Goal: Understand process/instructions: Learn about a topic

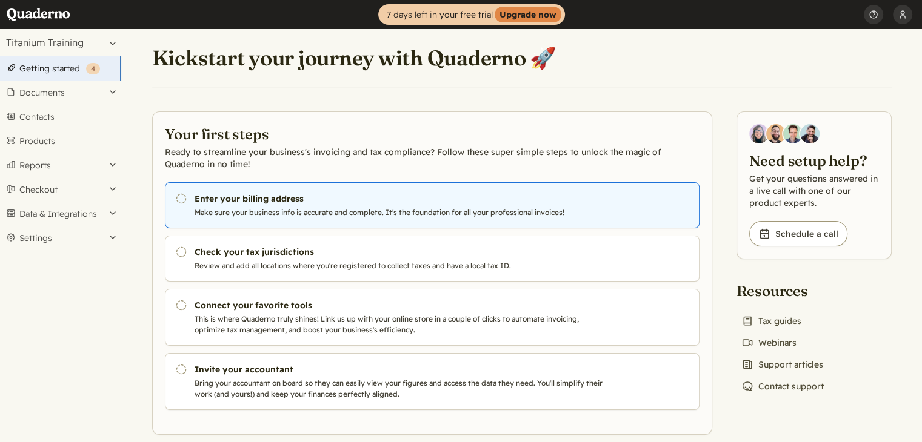
click at [180, 200] on icon "Pending" at bounding box center [181, 199] width 12 height 12
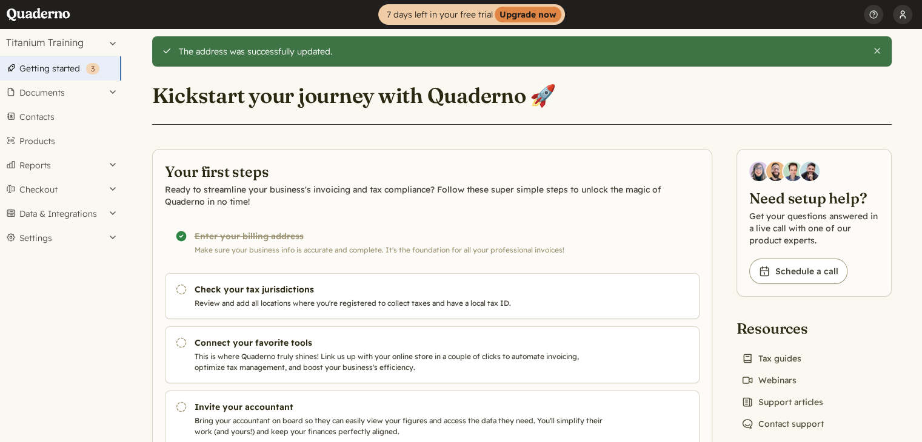
click at [904, 15] on button "Workout" at bounding box center [902, 14] width 19 height 29
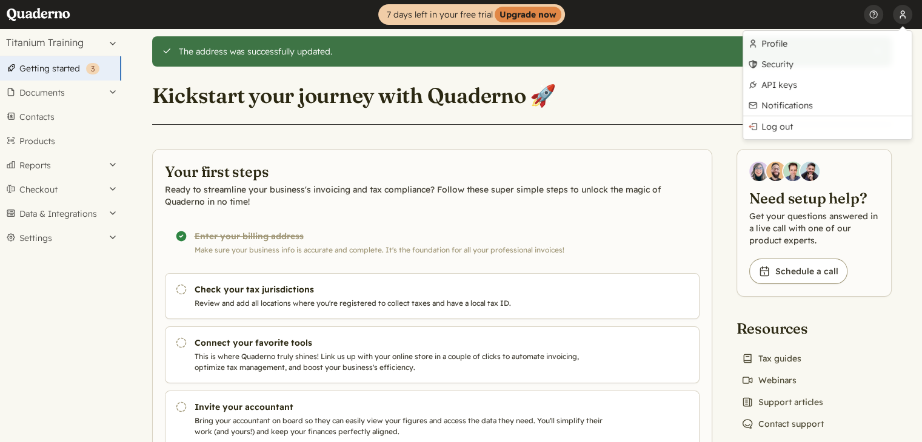
click at [904, 15] on button "Workout" at bounding box center [902, 14] width 19 height 29
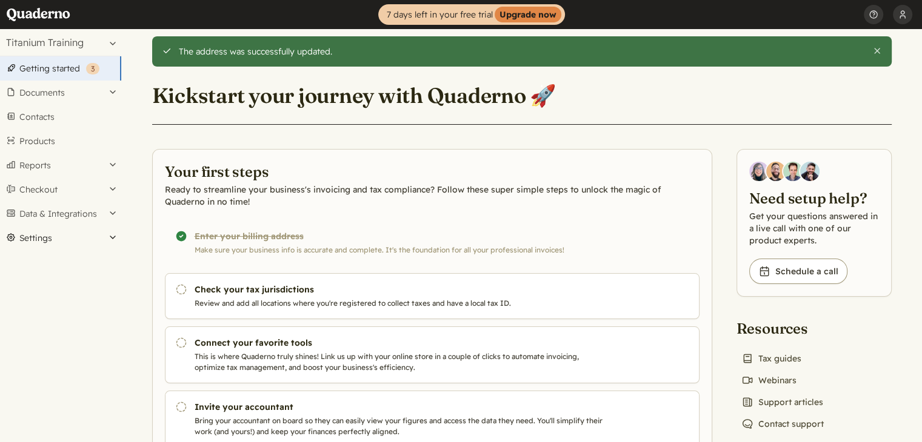
click at [78, 231] on button "Settings" at bounding box center [60, 238] width 121 height 24
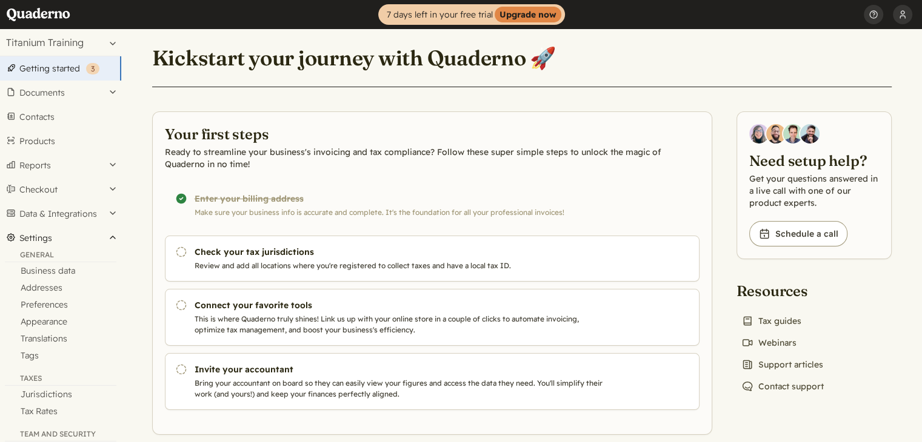
click at [104, 235] on button "Settings" at bounding box center [60, 238] width 121 height 24
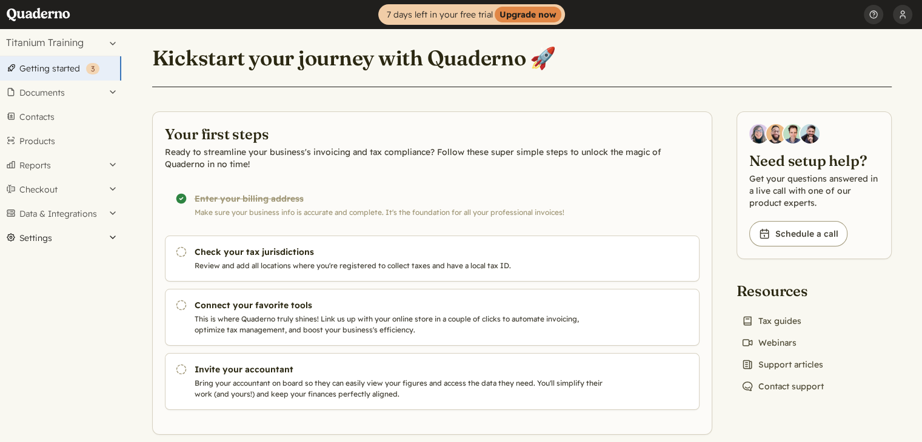
click at [104, 235] on button "Settings" at bounding box center [60, 238] width 121 height 24
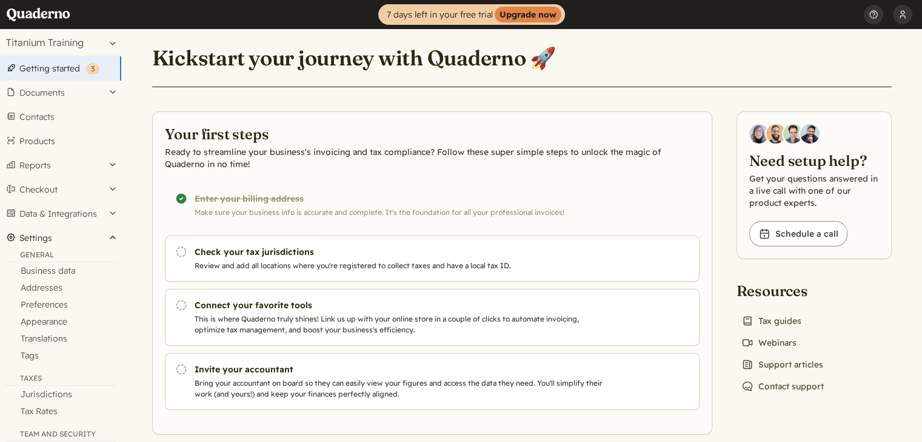
click at [104, 235] on button "Settings" at bounding box center [60, 238] width 121 height 24
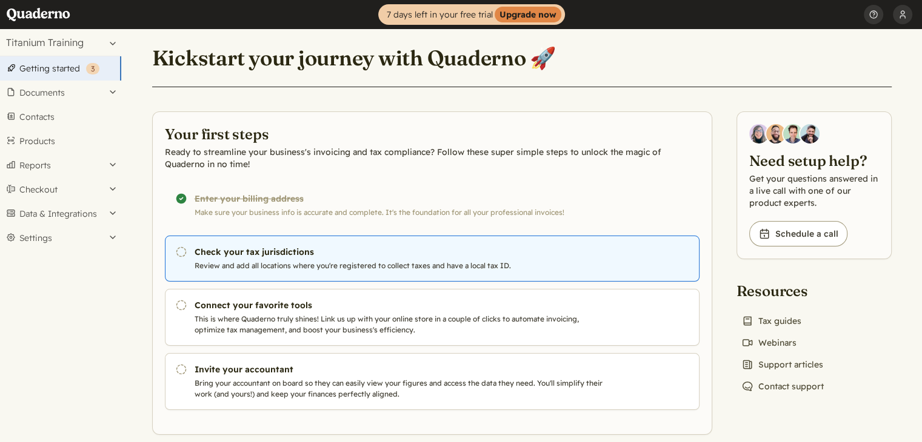
click at [268, 253] on h3 "Check your tax jurisdictions" at bounding box center [401, 252] width 413 height 12
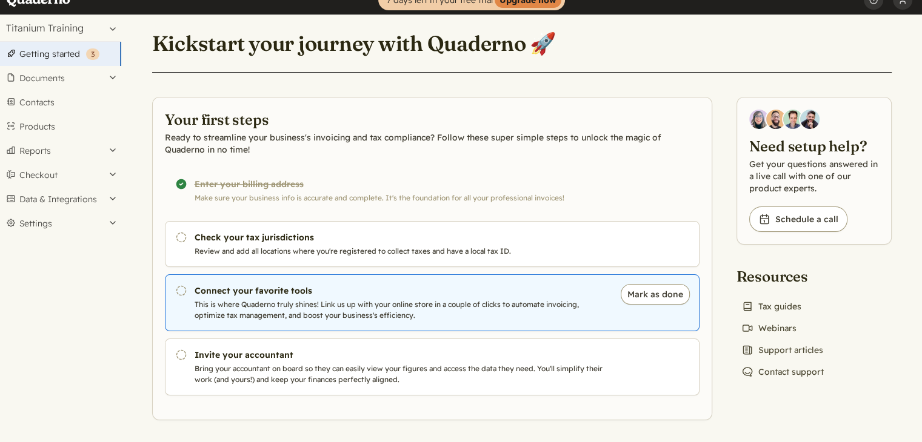
scroll to position [16, 0]
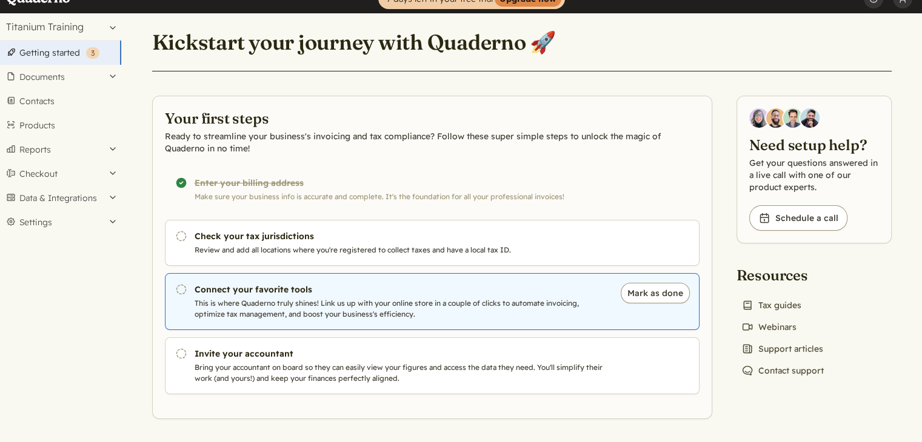
click at [291, 291] on h3 "Connect your favorite tools" at bounding box center [401, 290] width 413 height 12
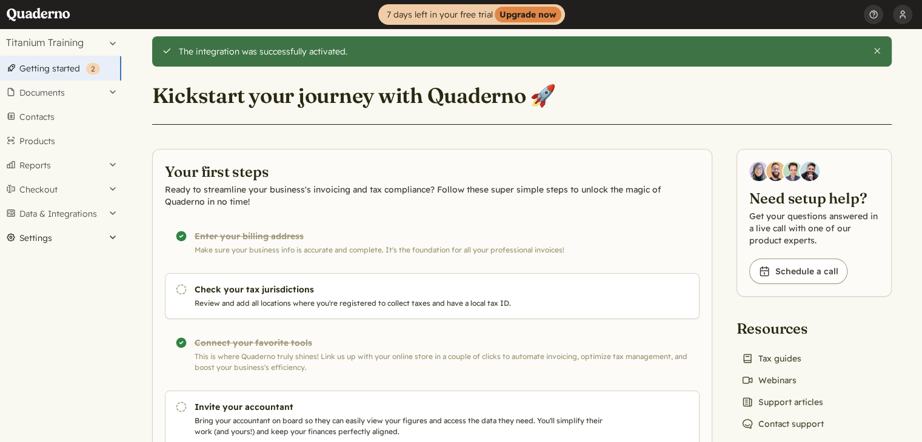
click at [48, 242] on button "Settings" at bounding box center [60, 238] width 121 height 24
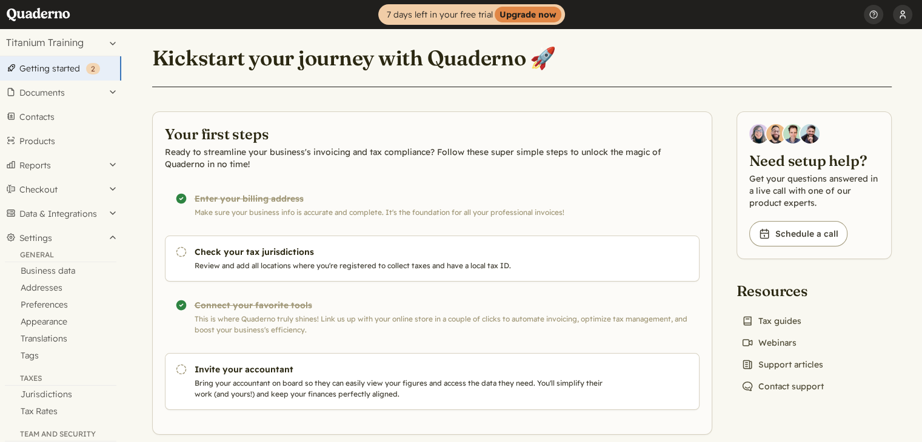
click at [897, 16] on button "Workout" at bounding box center [902, 14] width 19 height 29
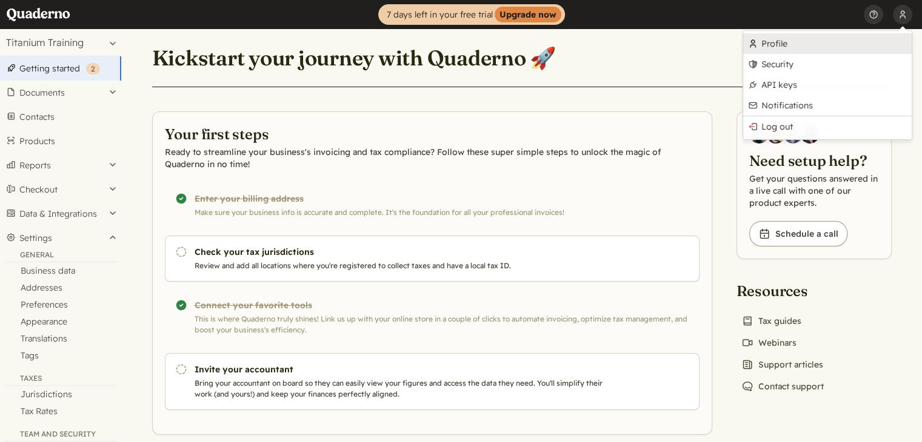
click at [792, 37] on link "Profile" at bounding box center [827, 43] width 168 height 21
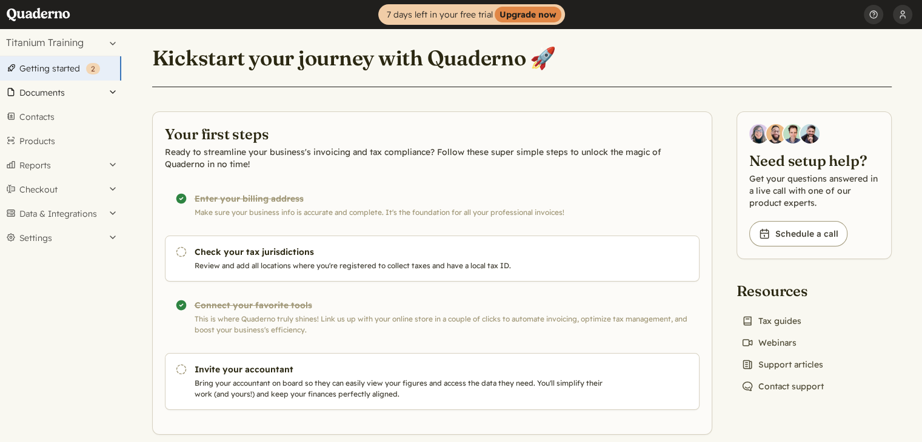
click at [70, 93] on button "Documents" at bounding box center [60, 93] width 121 height 24
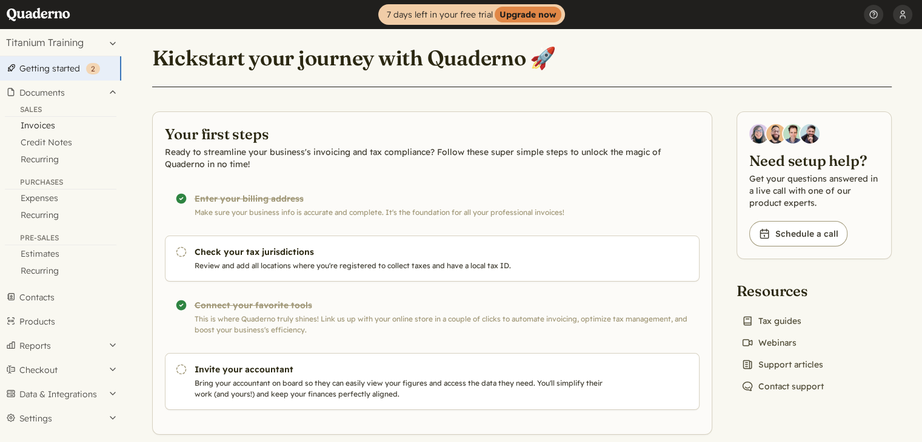
click at [46, 125] on link "Invoices" at bounding box center [60, 125] width 121 height 17
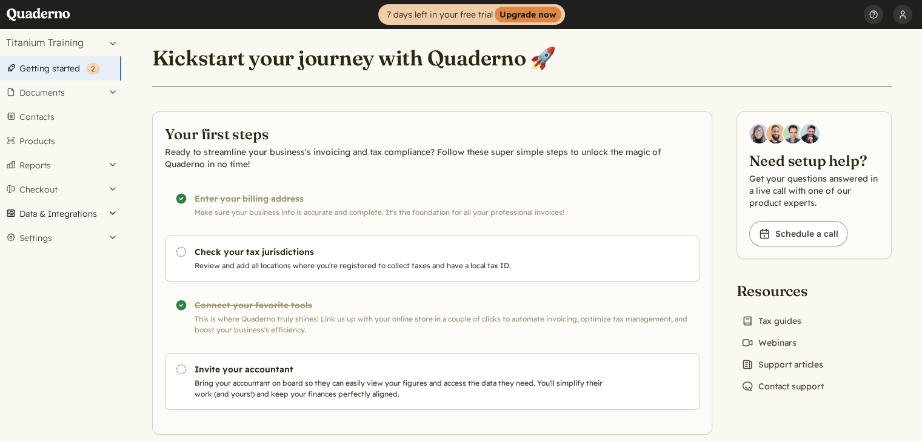
click at [70, 207] on button "Data & Integrations" at bounding box center [60, 214] width 121 height 24
click at [58, 230] on link "Integrations" at bounding box center [60, 234] width 121 height 17
click at [44, 119] on link "Contacts" at bounding box center [60, 117] width 121 height 24
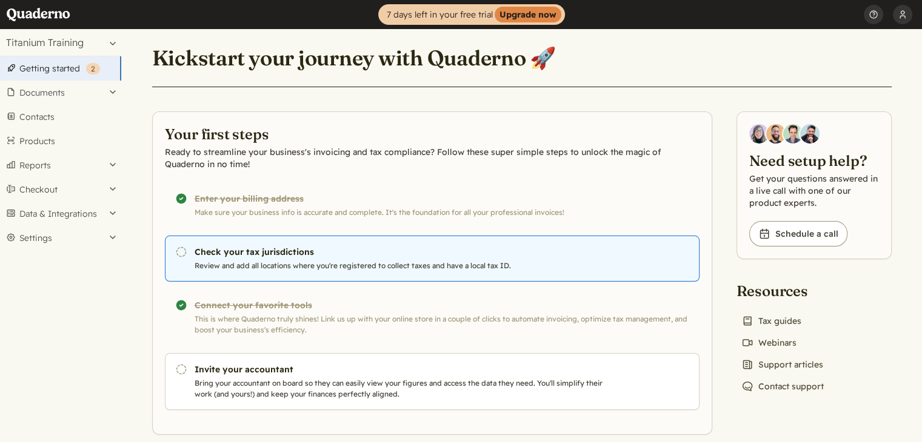
click at [247, 254] on h3 "Check your tax jurisdictions" at bounding box center [401, 252] width 413 height 12
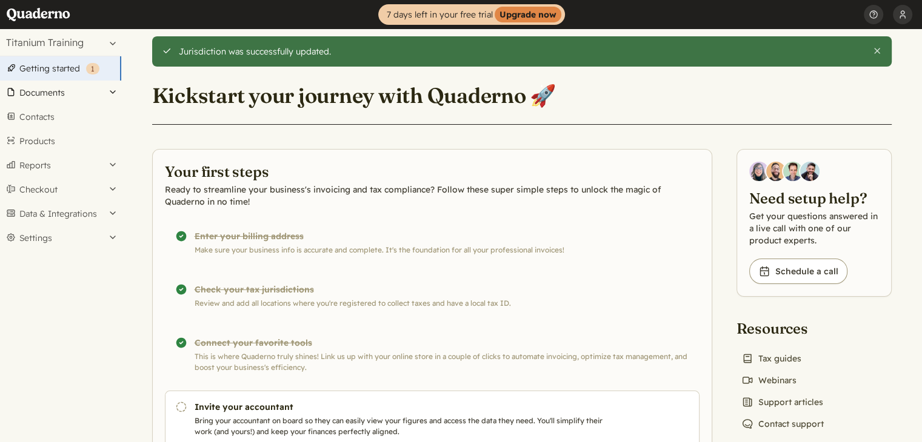
click at [44, 91] on button "Documents" at bounding box center [60, 93] width 121 height 24
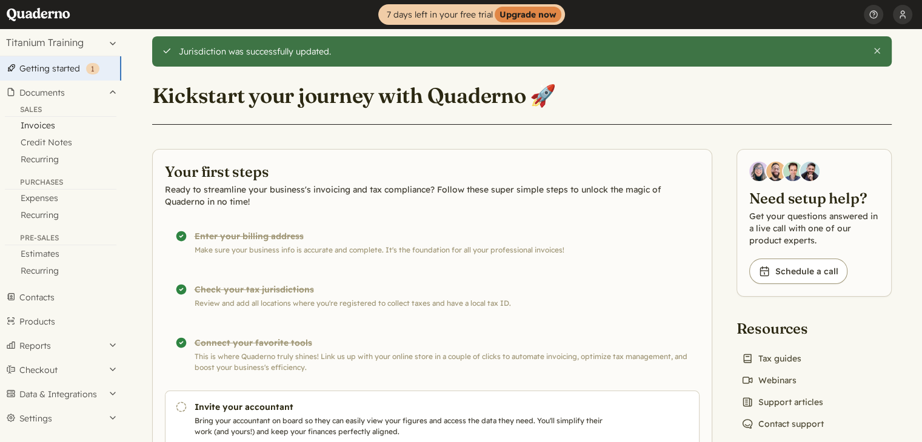
click at [48, 121] on link "Invoices" at bounding box center [60, 125] width 121 height 17
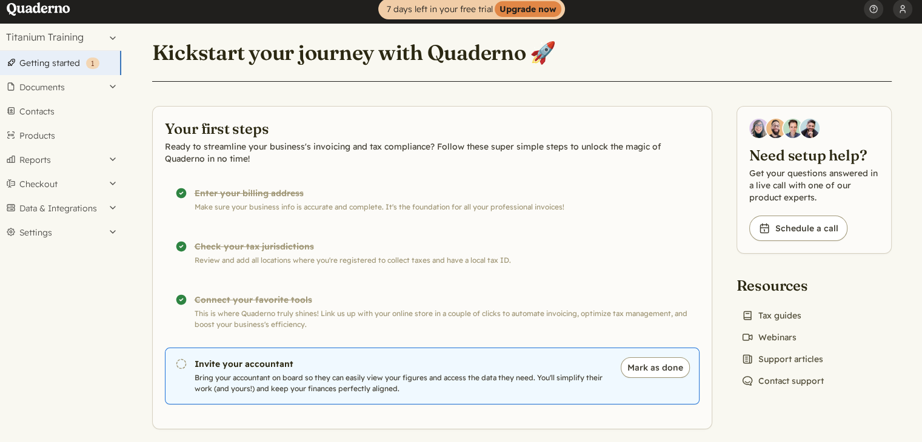
scroll to position [16, 0]
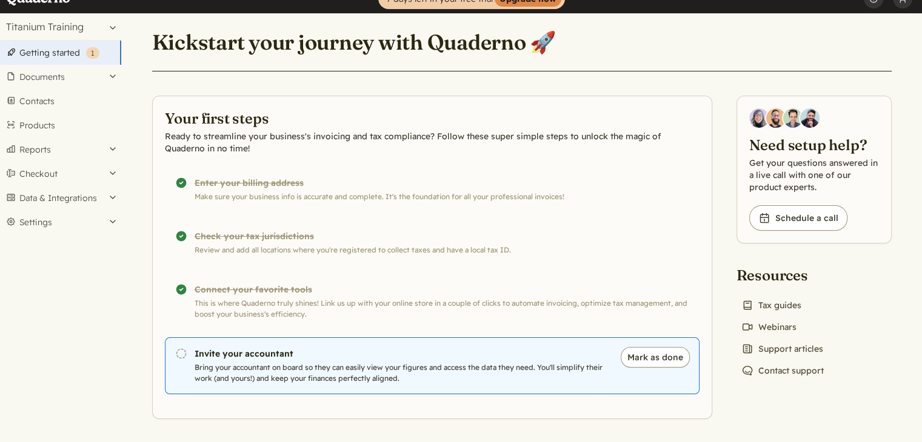
click at [291, 354] on h3 "Invite your accountant" at bounding box center [401, 354] width 413 height 12
